Goal: Entertainment & Leisure: Consume media (video, audio)

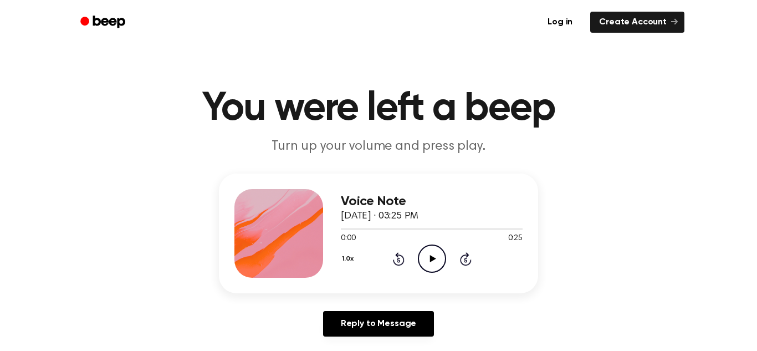
click at [431, 267] on icon "Play Audio" at bounding box center [432, 259] width 28 height 28
click at [430, 254] on icon "Play Audio" at bounding box center [432, 259] width 28 height 28
drag, startPoint x: 514, startPoint y: 226, endPoint x: 417, endPoint y: 229, distance: 97.1
click at [417, 229] on div at bounding box center [432, 228] width 182 height 1
click at [428, 258] on icon "Play Audio" at bounding box center [432, 259] width 28 height 28
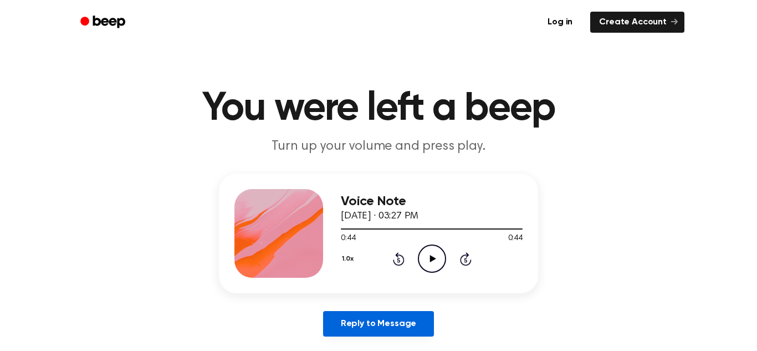
click at [416, 316] on link "Reply to Message" at bounding box center [378, 324] width 111 height 26
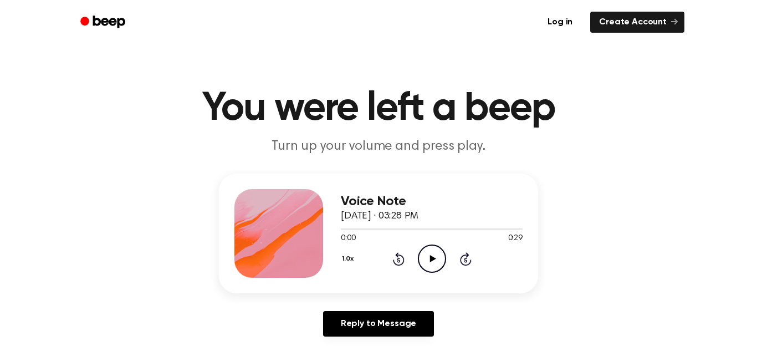
click at [428, 250] on icon "Play Audio" at bounding box center [432, 259] width 28 height 28
click at [431, 247] on icon "Play Audio" at bounding box center [432, 259] width 28 height 28
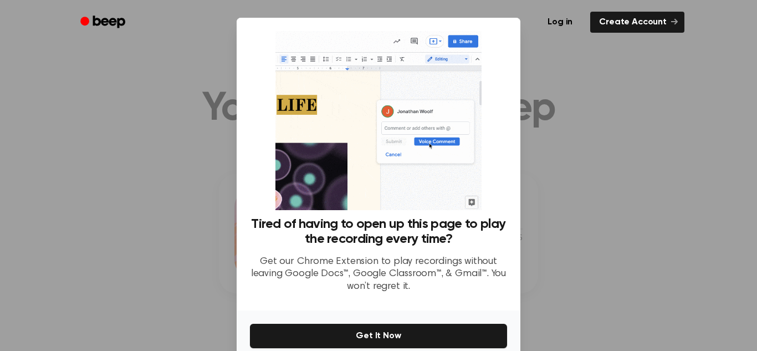
click at [639, 70] on div at bounding box center [378, 175] width 757 height 351
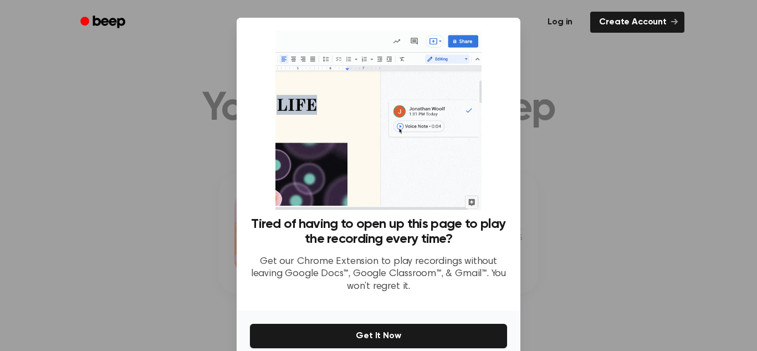
click at [572, 20] on link "Log in" at bounding box center [560, 22] width 47 height 26
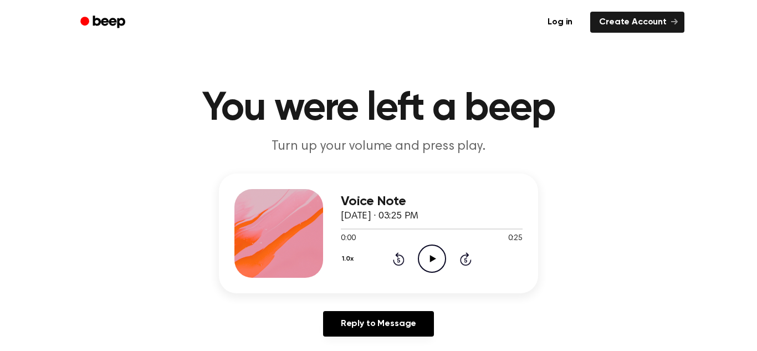
click at [424, 247] on icon "Play Audio" at bounding box center [432, 259] width 28 height 28
click at [430, 255] on icon "Play Audio" at bounding box center [432, 259] width 28 height 28
drag, startPoint x: 405, startPoint y: 225, endPoint x: 277, endPoint y: 220, distance: 128.2
click at [277, 220] on div "Voice Note September 10, 2025 · 03:29 PM 0:31 0:31 Your browser does not suppor…" at bounding box center [378, 234] width 319 height 120
click at [364, 228] on div at bounding box center [432, 228] width 182 height 1
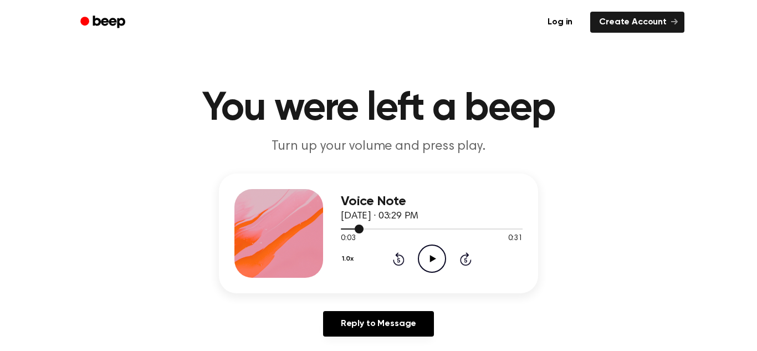
drag, startPoint x: 362, startPoint y: 227, endPoint x: 342, endPoint y: 227, distance: 20.5
click at [342, 227] on div at bounding box center [432, 228] width 182 height 9
click at [442, 249] on circle at bounding box center [432, 258] width 27 height 27
click at [426, 261] on icon "Play Audio" at bounding box center [432, 259] width 28 height 28
click at [426, 261] on icon "Pause Audio" at bounding box center [432, 259] width 28 height 28
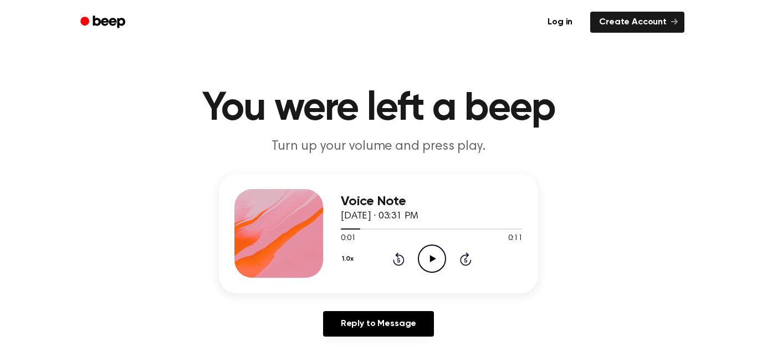
click at [426, 262] on icon "Play Audio" at bounding box center [432, 259] width 28 height 28
click at [437, 251] on icon "Play Audio" at bounding box center [432, 259] width 28 height 28
click at [424, 259] on icon "Play Audio" at bounding box center [432, 259] width 28 height 28
click at [424, 264] on icon "Play Audio" at bounding box center [432, 259] width 28 height 28
click at [426, 266] on icon "Play Audio" at bounding box center [432, 259] width 28 height 28
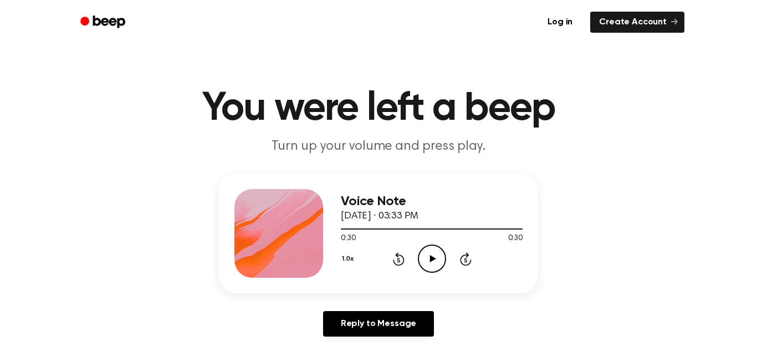
click at [426, 266] on icon "Play Audio" at bounding box center [432, 259] width 28 height 28
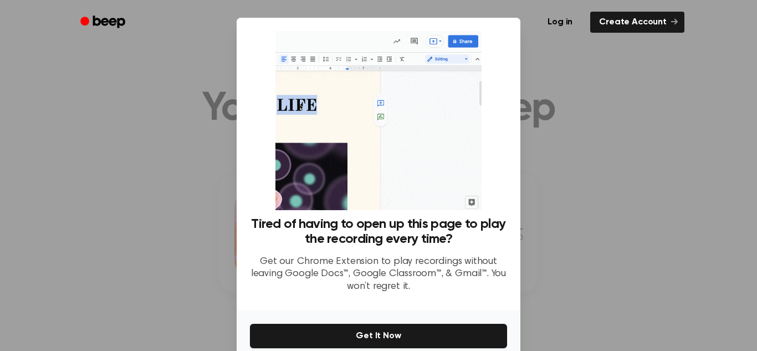
click at [645, 125] on div at bounding box center [378, 175] width 757 height 351
click at [574, 65] on div at bounding box center [378, 175] width 757 height 351
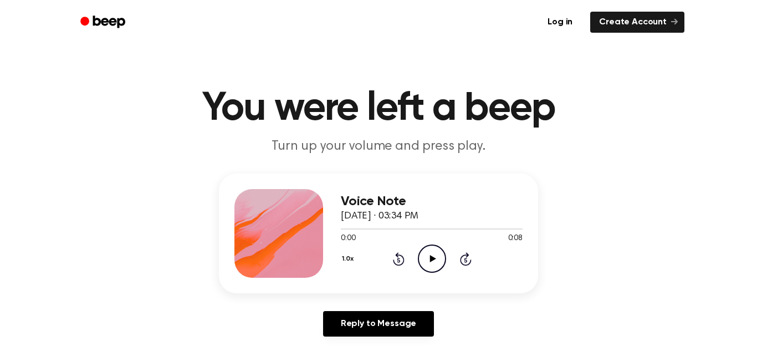
click at [426, 257] on icon "Play Audio" at bounding box center [432, 259] width 28 height 28
click at [422, 253] on icon "Play Audio" at bounding box center [432, 259] width 28 height 28
click at [422, 253] on icon "Pause Audio" at bounding box center [432, 259] width 28 height 28
click at [422, 253] on icon "Play Audio" at bounding box center [432, 259] width 28 height 28
click at [398, 255] on icon at bounding box center [399, 258] width 12 height 13
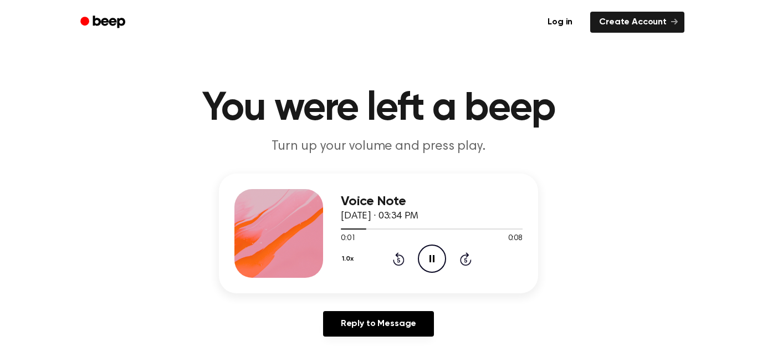
click at [399, 256] on icon "Rewind 5 seconds" at bounding box center [399, 259] width 12 height 14
click at [399, 258] on icon "Rewind 5 seconds" at bounding box center [399, 259] width 12 height 14
click at [426, 262] on icon "Pause Audio" at bounding box center [432, 259] width 28 height 28
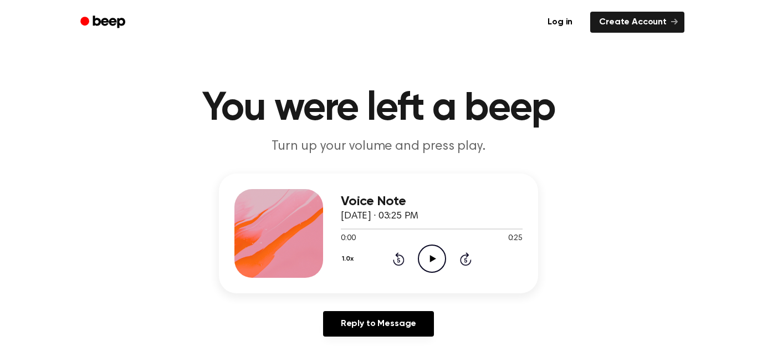
click at [428, 263] on icon "Play Audio" at bounding box center [432, 259] width 28 height 28
click at [429, 258] on icon "Play Audio" at bounding box center [432, 259] width 28 height 28
click at [419, 257] on icon "Play Audio" at bounding box center [432, 259] width 28 height 28
click at [425, 261] on icon "Pause Audio" at bounding box center [432, 259] width 28 height 28
click at [421, 258] on icon "Play Audio" at bounding box center [432, 259] width 28 height 28
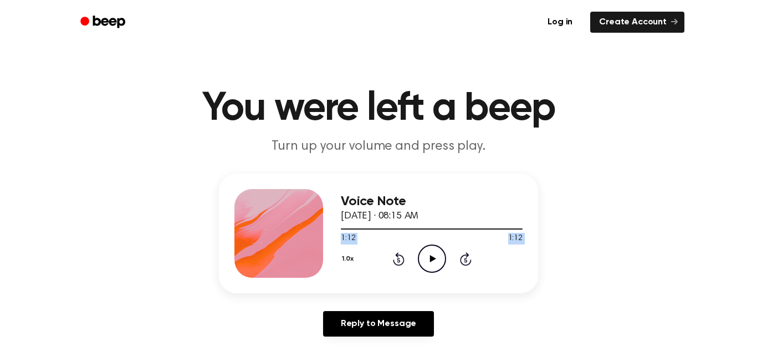
drag, startPoint x: 515, startPoint y: 226, endPoint x: 379, endPoint y: 263, distance: 140.8
click at [379, 263] on div "Voice Note [DATE] · 08:15 AM 1:12 1:12 Your browser does not support the [objec…" at bounding box center [432, 233] width 182 height 89
click at [607, 182] on div "Voice Note [DATE] · 08:15 AM 1:12 1:12 Your browser does not support the [objec…" at bounding box center [378, 260] width 731 height 172
click at [514, 229] on span at bounding box center [518, 229] width 9 height 9
click at [493, 231] on div at bounding box center [432, 228] width 182 height 9
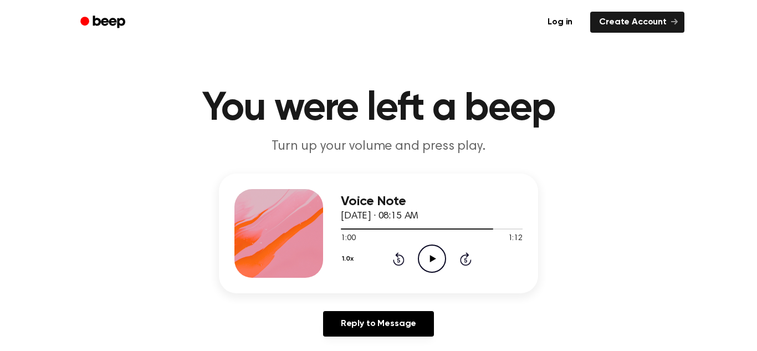
drag, startPoint x: 490, startPoint y: 229, endPoint x: 341, endPoint y: 244, distance: 149.9
click at [341, 244] on div "Voice Note [DATE] · 08:15 AM 1:00 1:12 Your browser does not support the [objec…" at bounding box center [432, 233] width 182 height 89
click at [363, 225] on div at bounding box center [432, 228] width 182 height 9
click at [342, 225] on div at bounding box center [432, 228] width 182 height 9
click at [416, 251] on div "1.0x Rewind 5 seconds Play Audio Skip 5 seconds" at bounding box center [432, 259] width 182 height 28
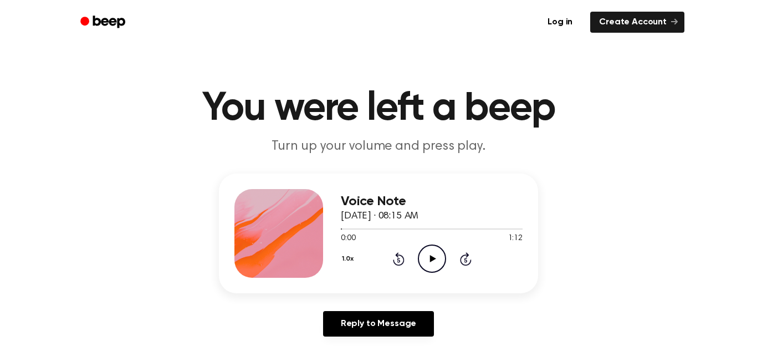
click at [419, 253] on icon "Play Audio" at bounding box center [432, 259] width 28 height 28
click at [434, 262] on icon "Play Audio" at bounding box center [432, 259] width 28 height 28
click at [437, 257] on icon "Play Audio" at bounding box center [432, 259] width 28 height 28
click at [160, 261] on div "Voice Note [DATE] · 08:15 AM 1:12 1:12 Your browser does not support the [objec…" at bounding box center [378, 260] width 731 height 172
click at [152, 245] on div "Voice Note [DATE] · 08:15 AM 1:12 1:12 Your browser does not support the [objec…" at bounding box center [378, 260] width 731 height 172
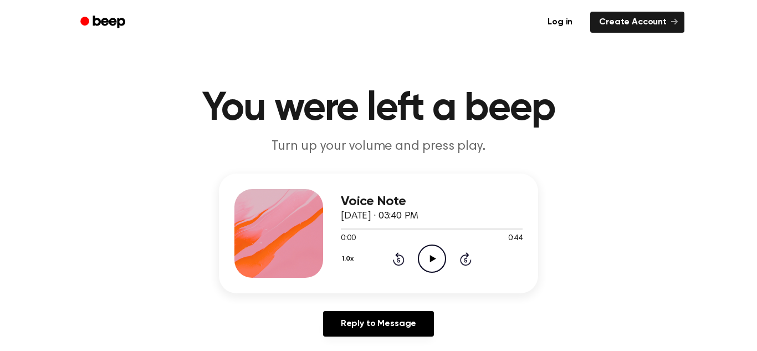
click at [431, 265] on icon "Play Audio" at bounding box center [432, 259] width 28 height 28
click at [441, 258] on icon "Play Audio" at bounding box center [432, 259] width 28 height 28
drag, startPoint x: 378, startPoint y: 227, endPoint x: 317, endPoint y: 229, distance: 61.0
click at [317, 229] on div "Voice Note [DATE] · 03:42 PM 0:05 0:19 Your browser does not support the [objec…" at bounding box center [378, 234] width 319 height 120
click at [410, 218] on span "[DATE] · 03:42 PM" at bounding box center [380, 216] width 78 height 10
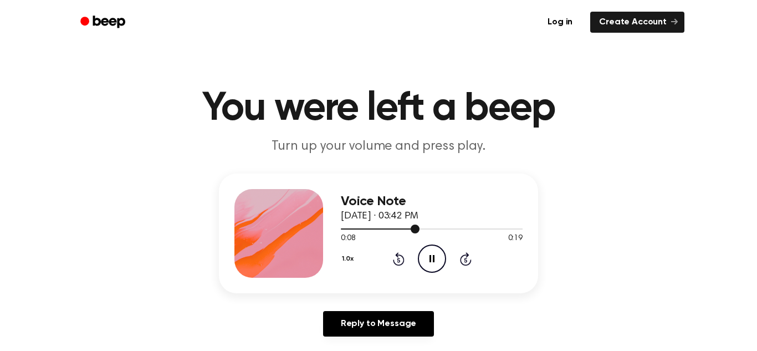
click at [347, 228] on div at bounding box center [380, 228] width 79 height 1
click at [435, 253] on icon "Play Audio" at bounding box center [432, 259] width 28 height 28
